Goal: Task Accomplishment & Management: Use online tool/utility

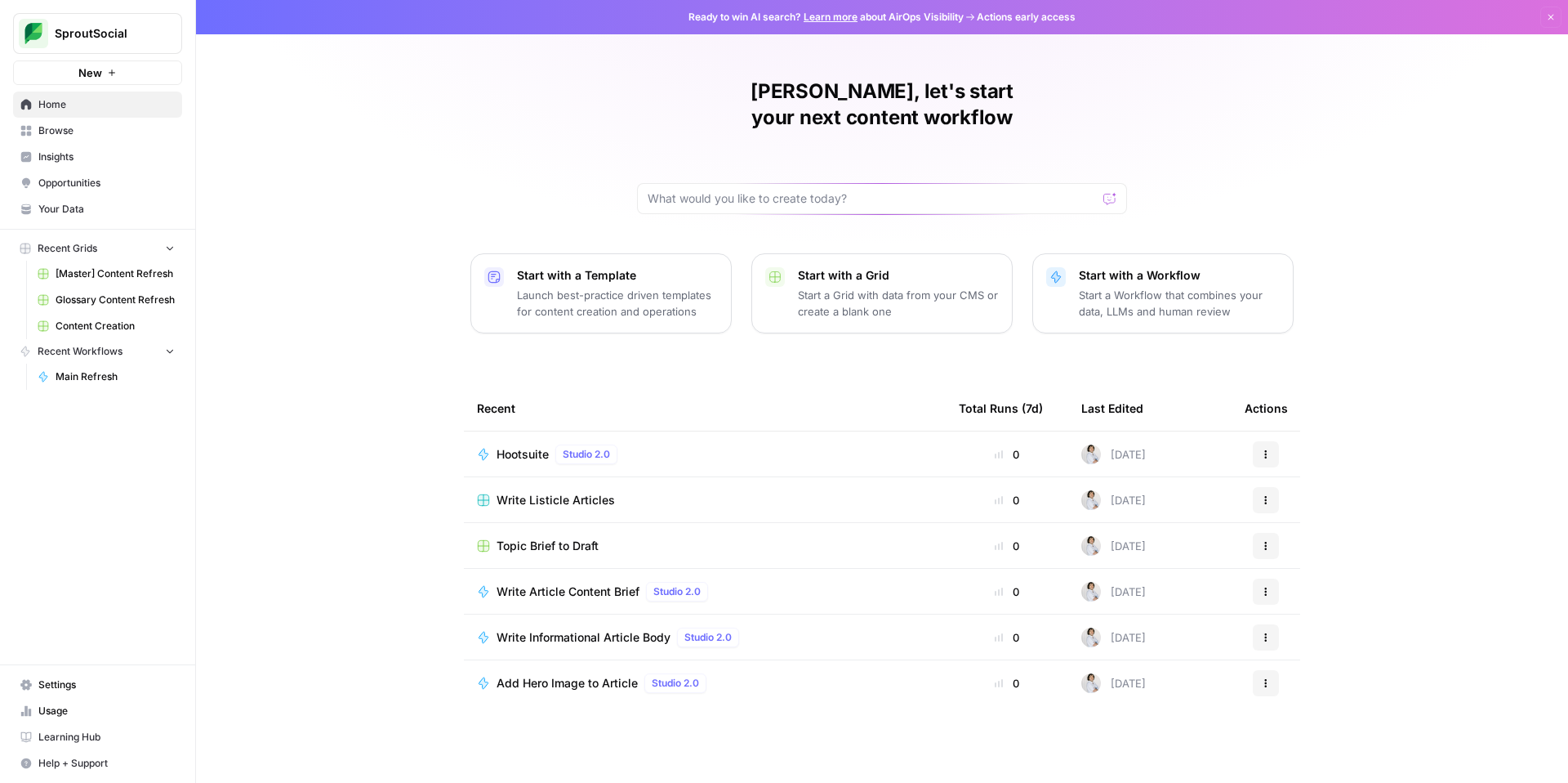
click at [138, 105] on span "Home" at bounding box center [106, 105] width 137 height 15
click at [124, 276] on span "[Master] Content Refresh" at bounding box center [115, 273] width 119 height 15
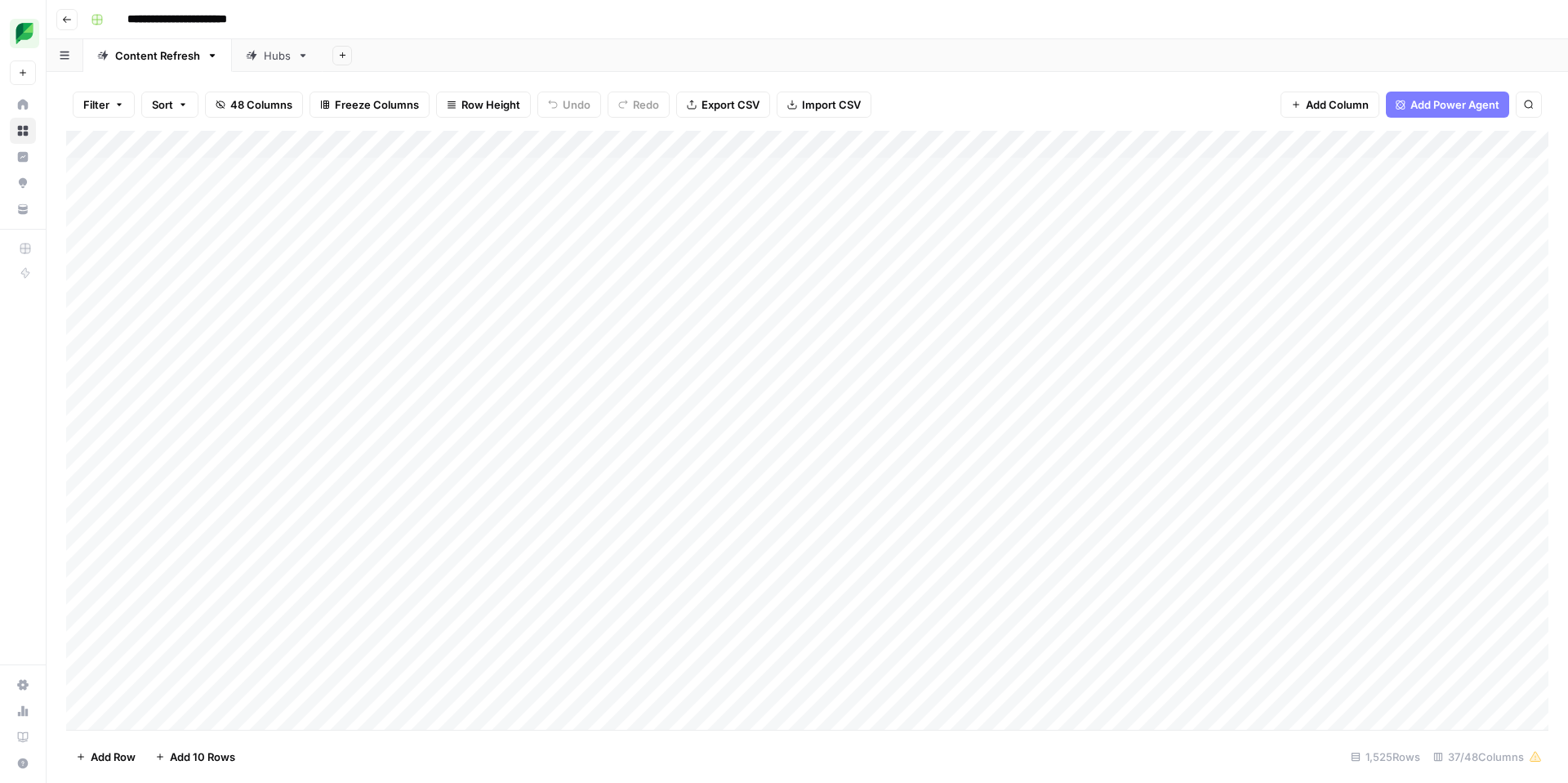
click at [90, 100] on span "Filter" at bounding box center [97, 105] width 26 height 17
click at [447, 185] on button "Add Filter" at bounding box center [397, 185] width 608 height 21
click at [389, 179] on div at bounding box center [428, 190] width 219 height 31
drag, startPoint x: 126, startPoint y: 171, endPoint x: 134, endPoint y: 176, distance: 9.4
click at [127, 171] on div "Delete Add Filter" at bounding box center [441, 204] width 722 height 85
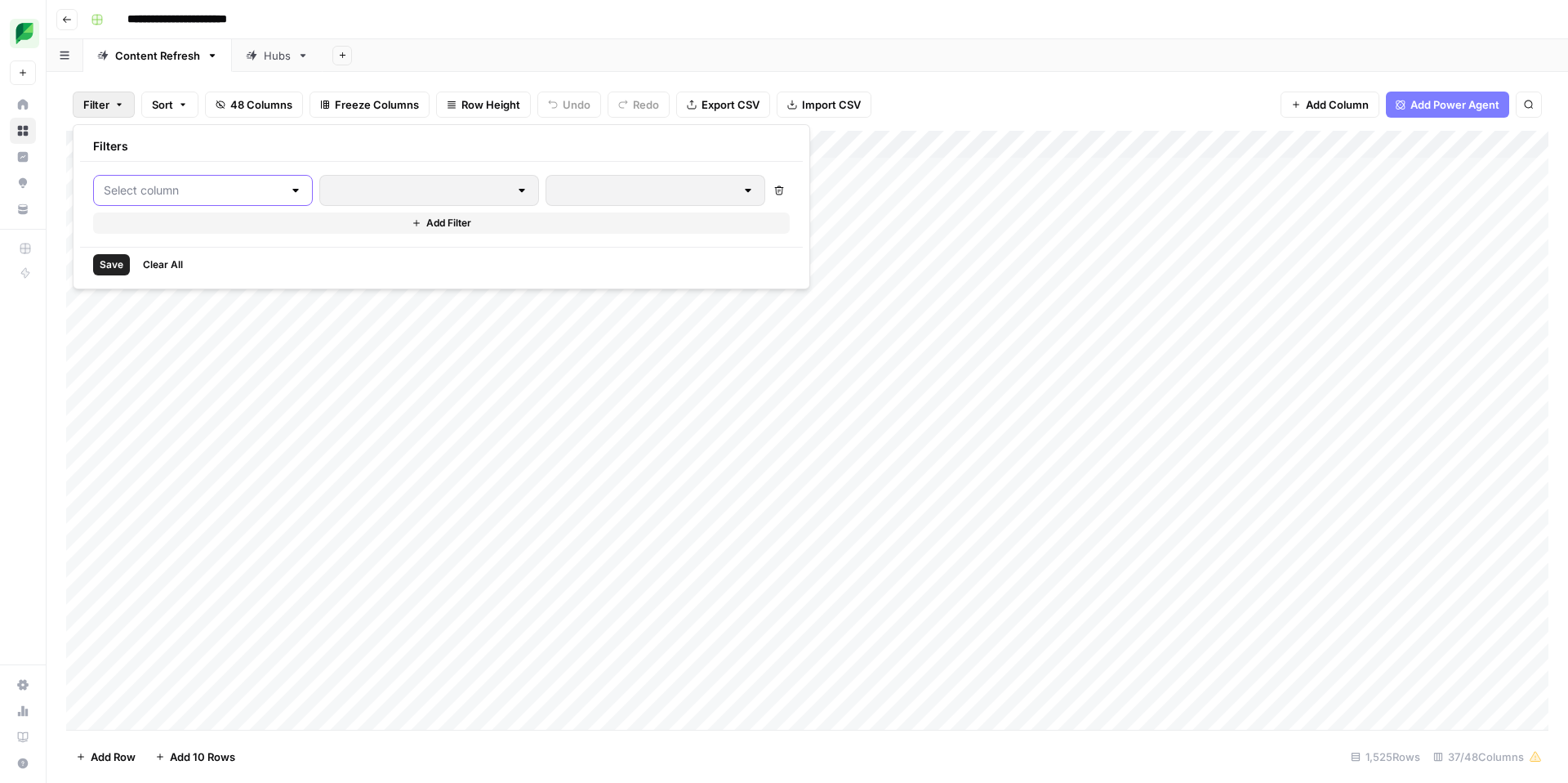
click at [138, 185] on input "text" at bounding box center [193, 191] width 178 height 17
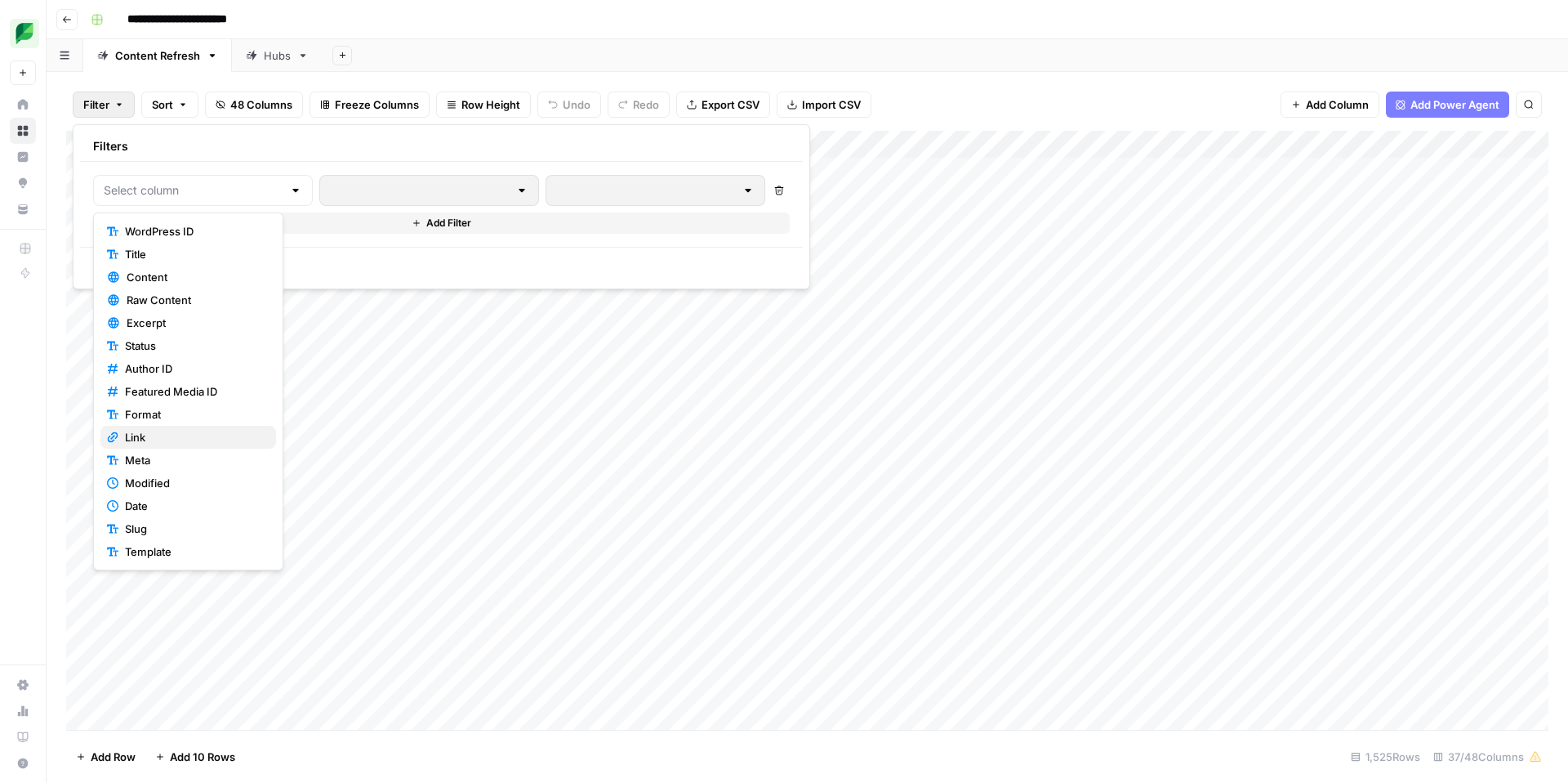
click at [138, 432] on span "Link" at bounding box center [193, 437] width 138 height 17
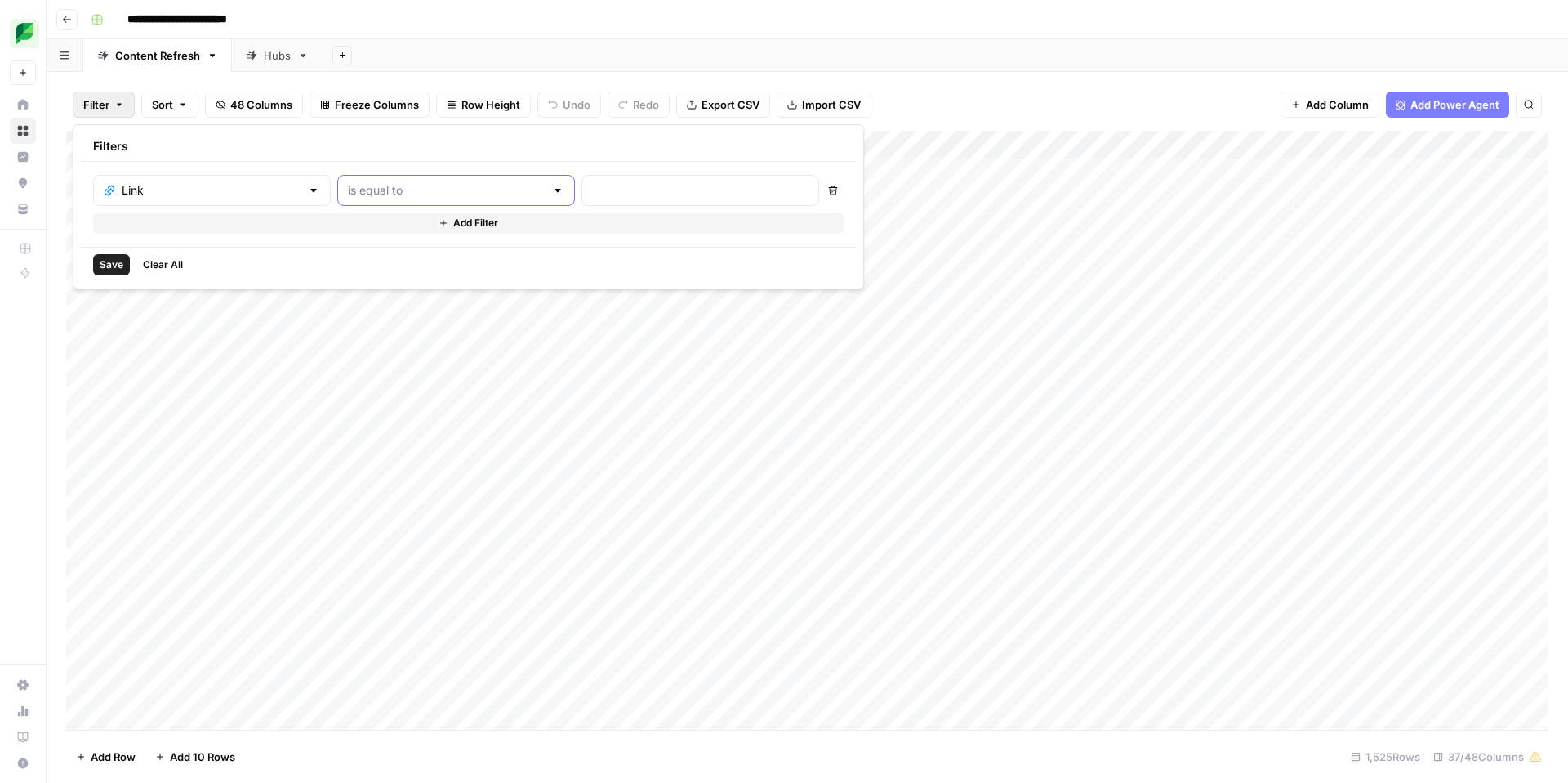
click at [435, 188] on input "text" at bounding box center [446, 191] width 197 height 17
click at [379, 275] on span "contains" at bounding box center [382, 277] width 156 height 17
type input "contains"
click at [592, 196] on input "text" at bounding box center [700, 191] width 217 height 17
type input "alternative"
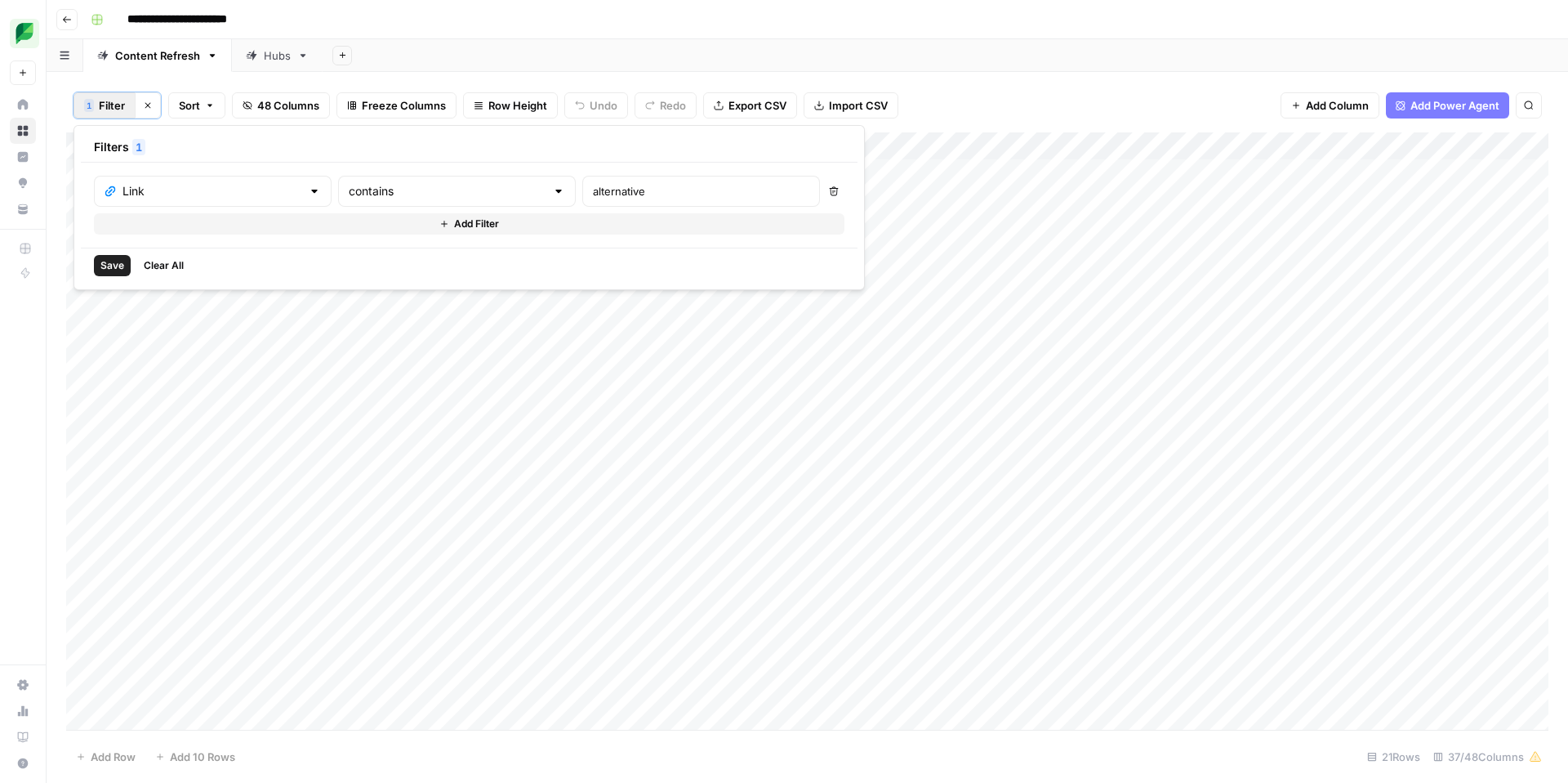
click at [989, 307] on div "Add Column" at bounding box center [807, 431] width 1482 height 597
click at [1326, 179] on div "Add Column" at bounding box center [807, 431] width 1482 height 597
click at [1068, 173] on div "Add Column" at bounding box center [807, 431] width 1482 height 597
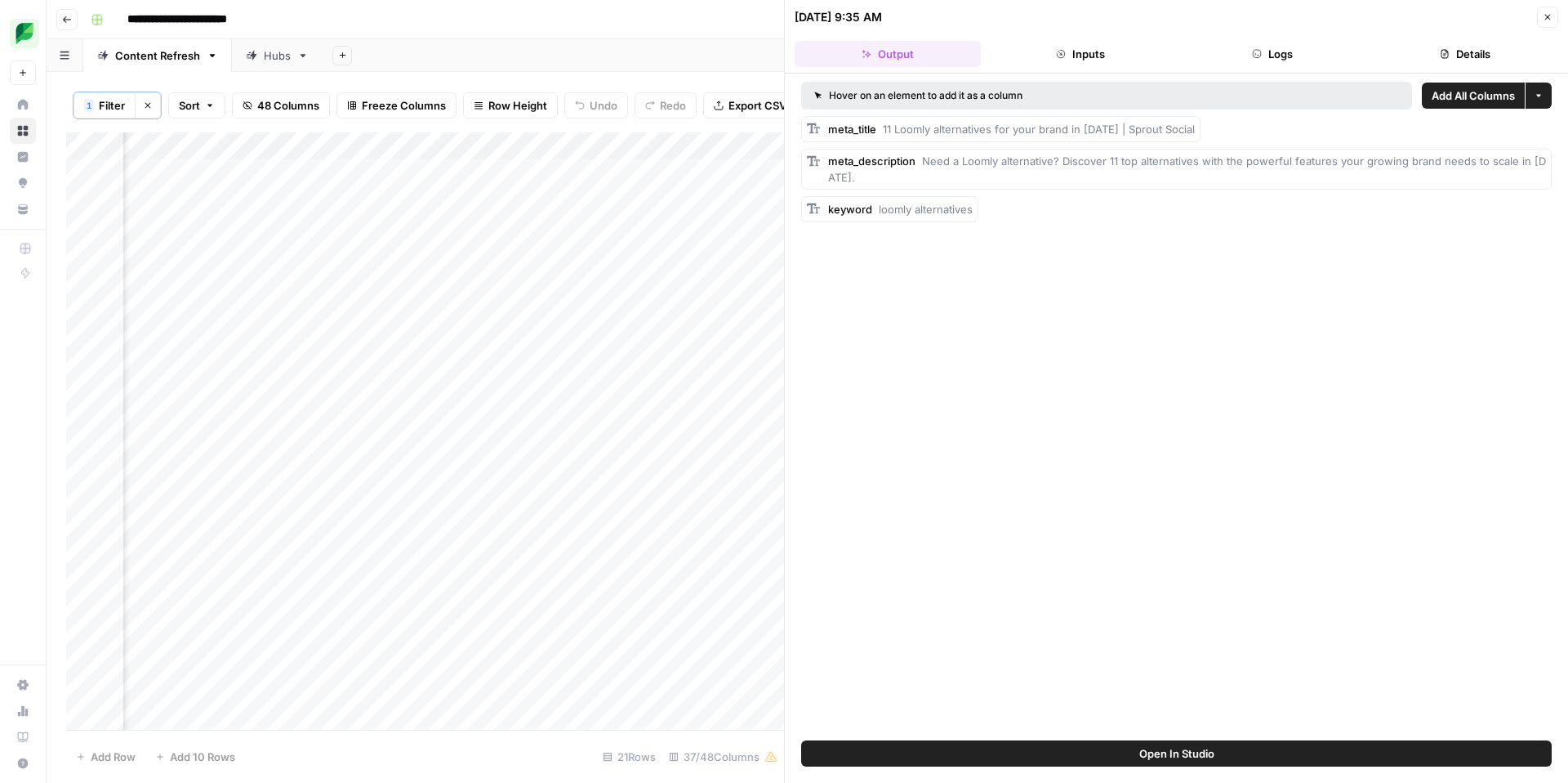
click at [1554, 20] on button "Close" at bounding box center [1547, 17] width 21 height 21
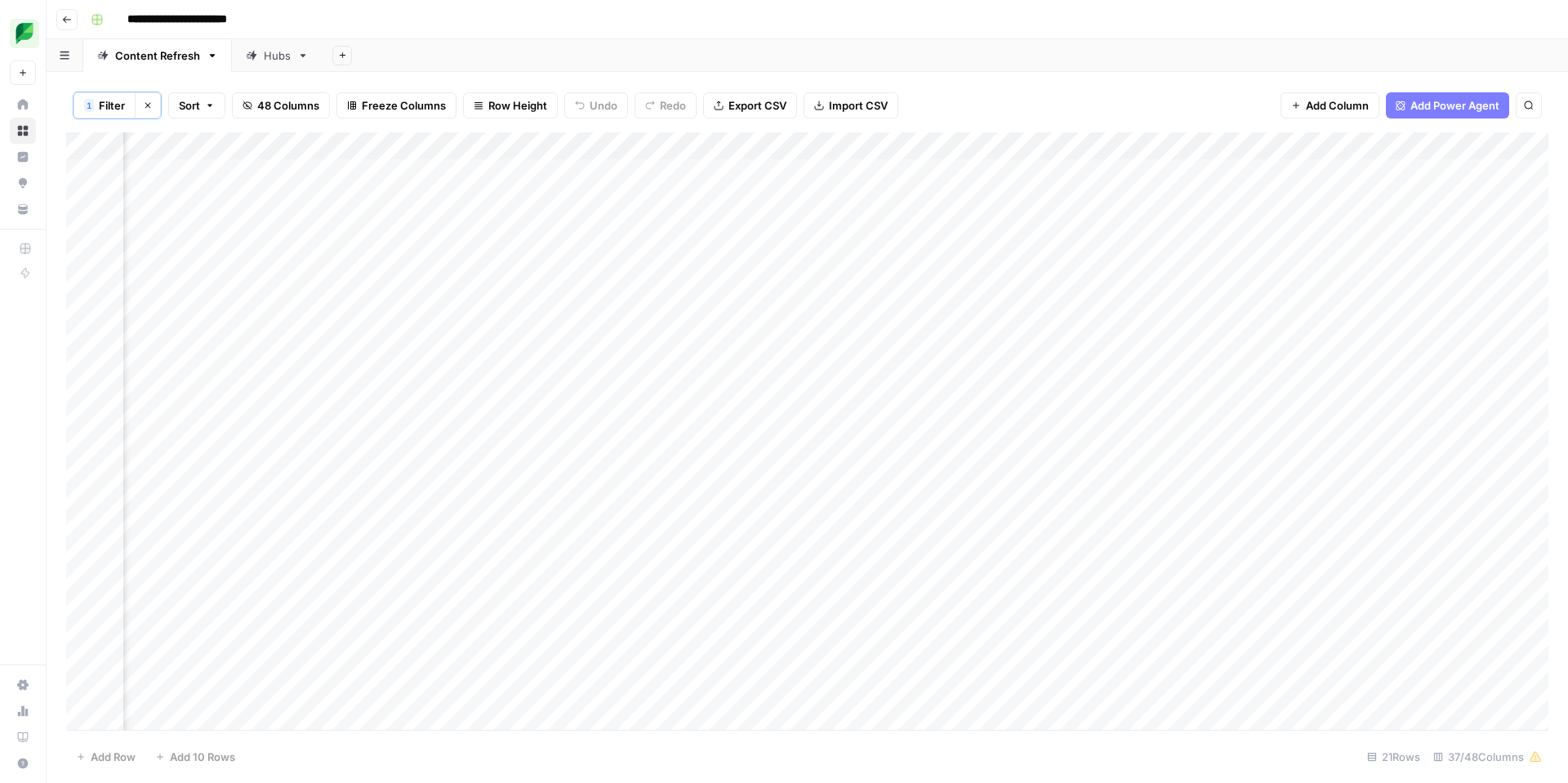
click at [1168, 179] on div "Add Column" at bounding box center [807, 431] width 1482 height 597
click at [1298, 171] on div "Add Column" at bounding box center [807, 431] width 1482 height 597
click at [1068, 174] on div "Add Column" at bounding box center [807, 431] width 1482 height 597
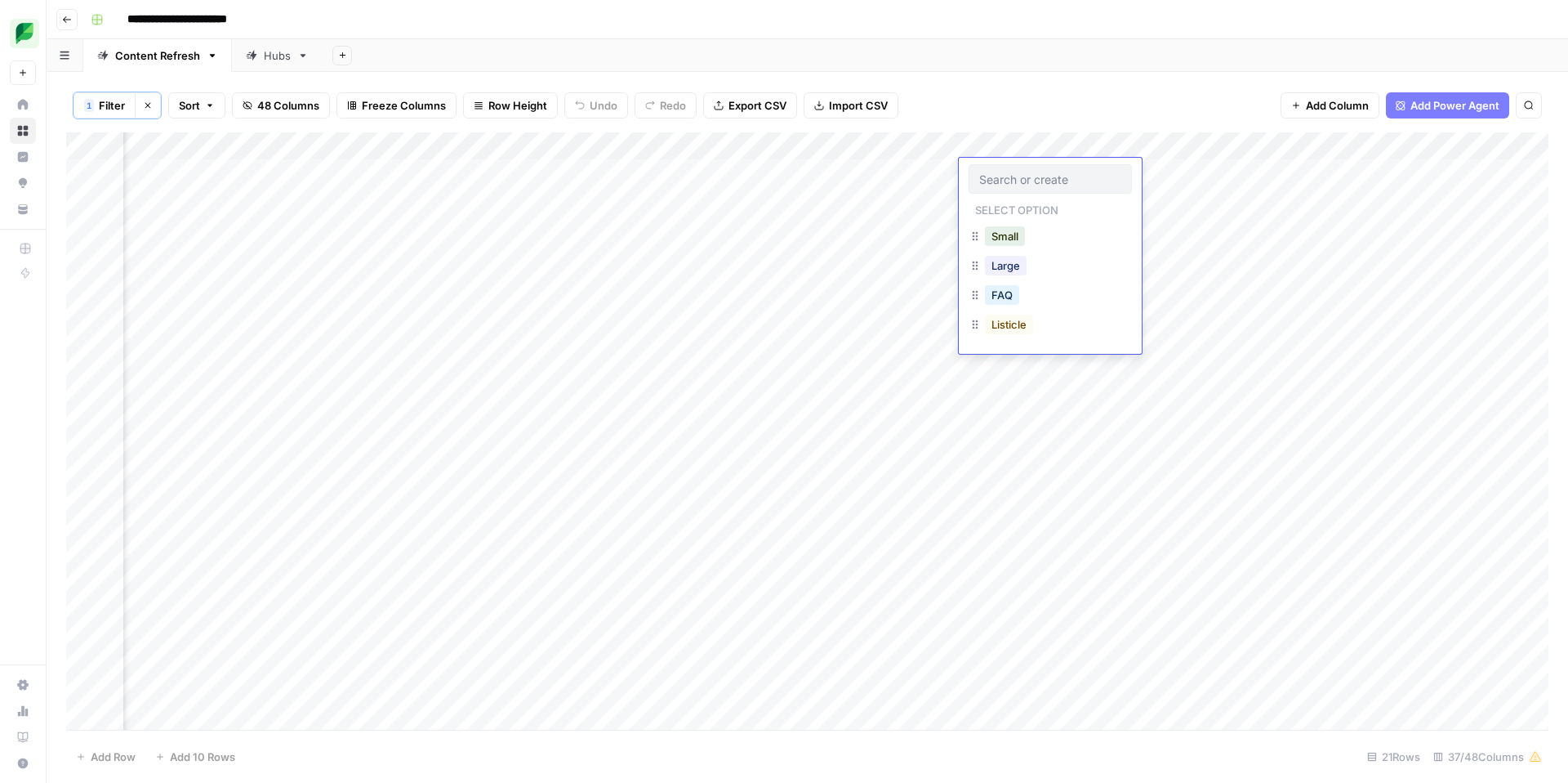
click at [1093, 175] on input "text" at bounding box center [1049, 179] width 142 height 15
click at [1031, 329] on button "Listicle" at bounding box center [1008, 324] width 48 height 20
click at [1182, 168] on div "Add Column" at bounding box center [807, 431] width 1482 height 597
